Goal: Task Accomplishment & Management: Complete application form

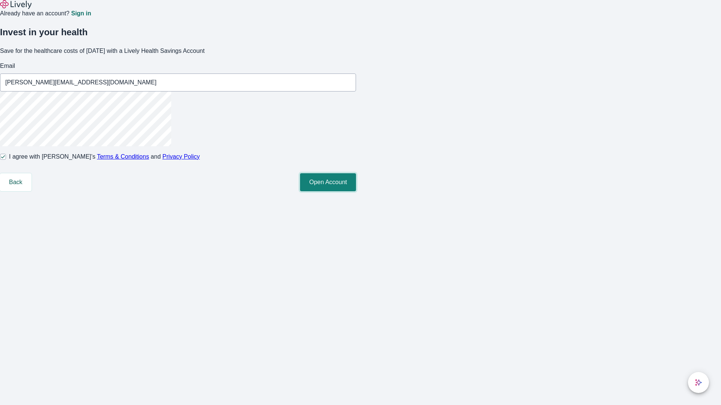
click at [356, 191] on button "Open Account" at bounding box center [328, 182] width 56 height 18
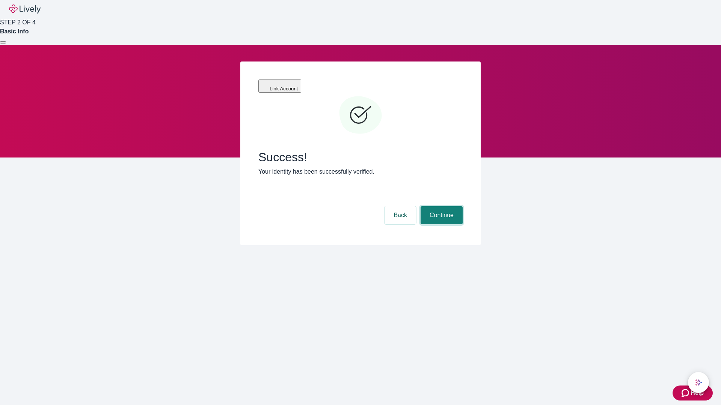
click at [440, 206] on button "Continue" at bounding box center [441, 215] width 42 height 18
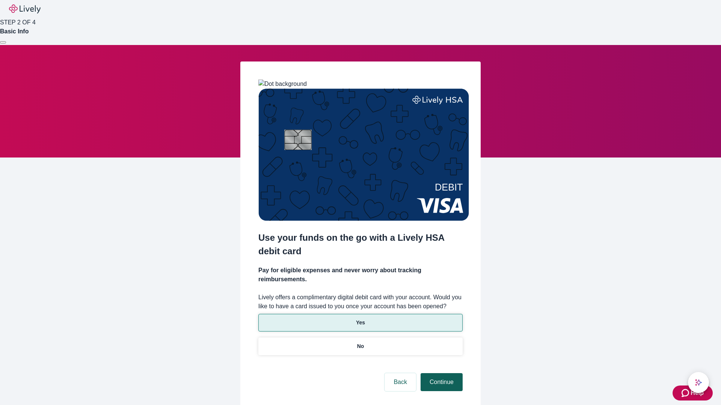
click at [360, 319] on p "Yes" at bounding box center [360, 323] width 9 height 8
click at [440, 373] on button "Continue" at bounding box center [441, 382] width 42 height 18
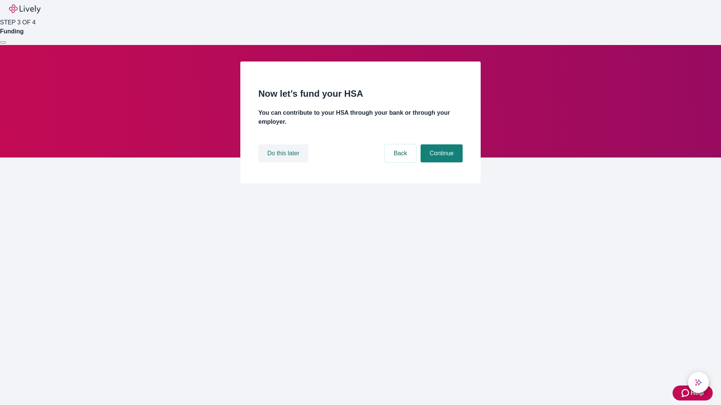
click at [284, 163] on button "Do this later" at bounding box center [283, 153] width 50 height 18
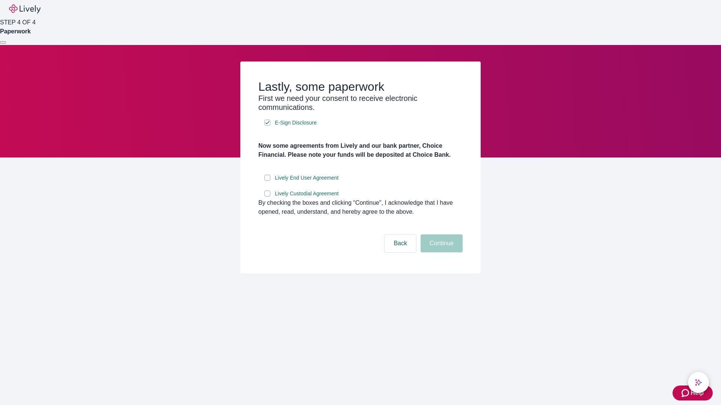
click at [267, 181] on input "Lively End User Agreement" at bounding box center [267, 178] width 6 height 6
checkbox input "true"
click at [267, 197] on input "Lively Custodial Agreement" at bounding box center [267, 194] width 6 height 6
checkbox input "true"
click at [440, 253] on button "Continue" at bounding box center [441, 244] width 42 height 18
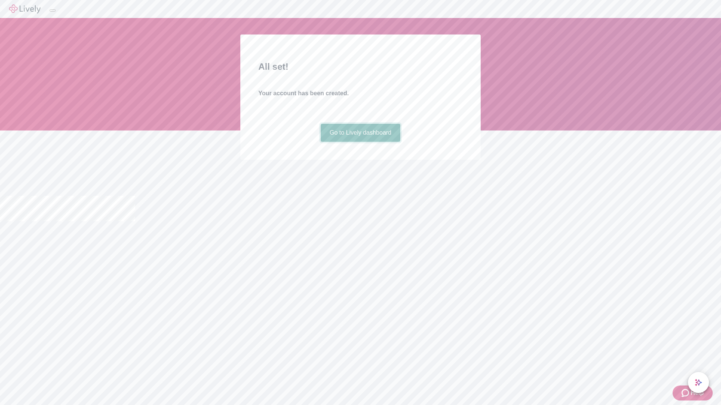
click at [360, 142] on link "Go to Lively dashboard" at bounding box center [361, 133] width 80 height 18
